Goal: Information Seeking & Learning: Learn about a topic

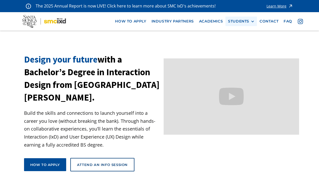
click at [246, 21] on div "STUDENTS" at bounding box center [238, 21] width 21 height 4
click at [248, 39] on link "Current Students" at bounding box center [251, 41] width 47 height 10
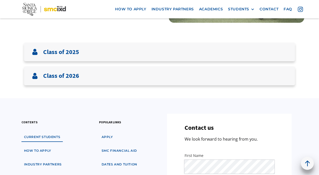
scroll to position [115, 0]
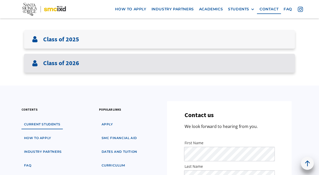
click at [202, 60] on div "Class of 2026" at bounding box center [159, 63] width 271 height 19
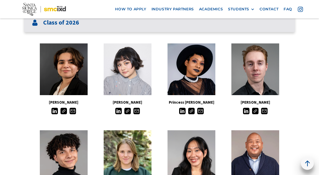
scroll to position [157, 0]
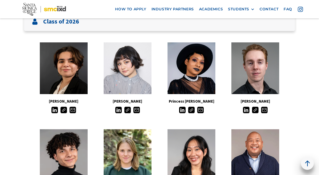
click at [64, 110] on img at bounding box center [64, 110] width 6 height 6
click at [53, 112] on img at bounding box center [54, 110] width 6 height 6
click at [74, 112] on img at bounding box center [73, 110] width 6 height 6
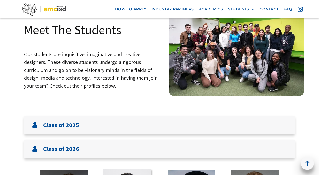
scroll to position [0, 0]
